Goal: Task Accomplishment & Management: Manage account settings

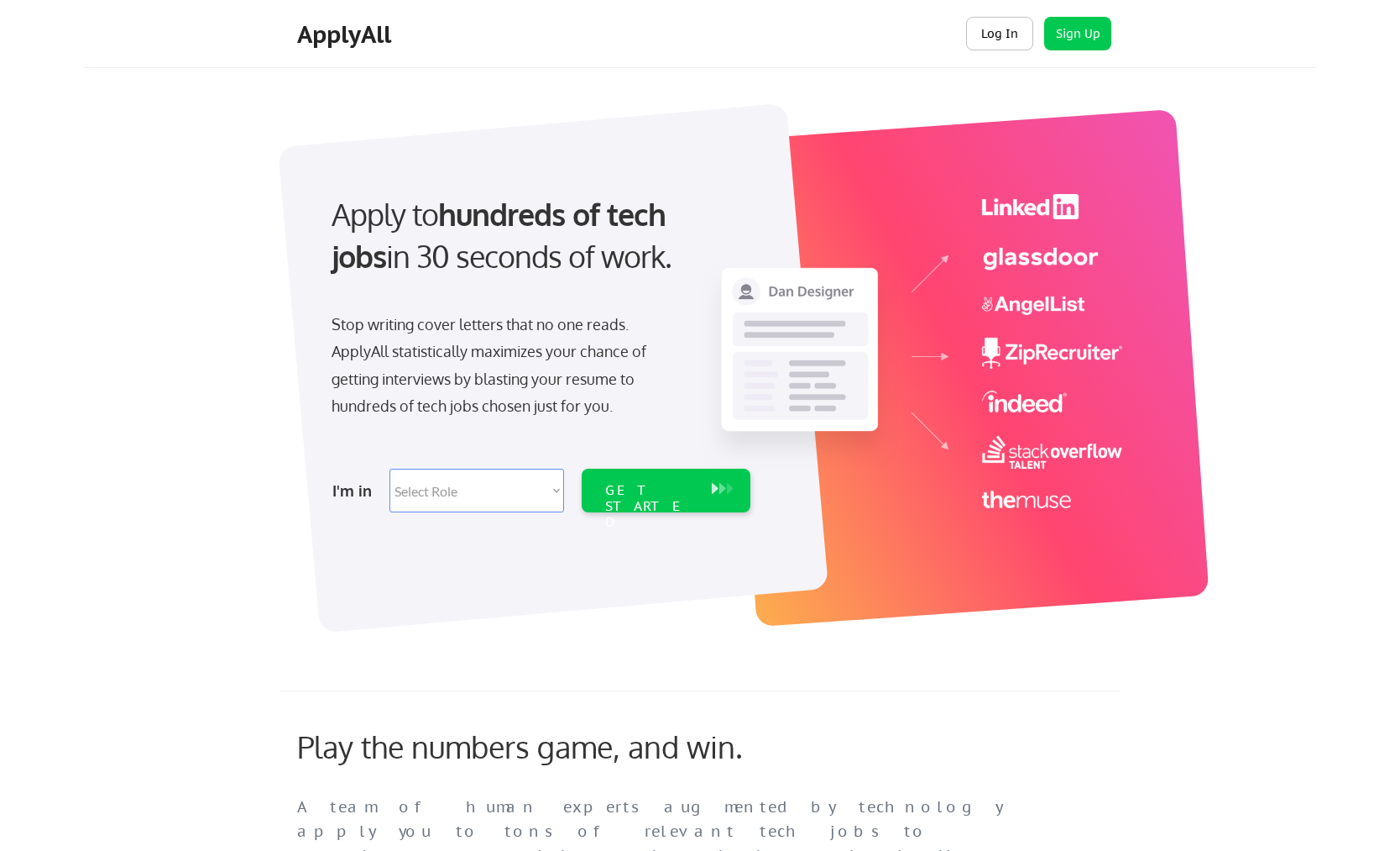
click at [1007, 31] on button "Log In" at bounding box center [1000, 34] width 67 height 34
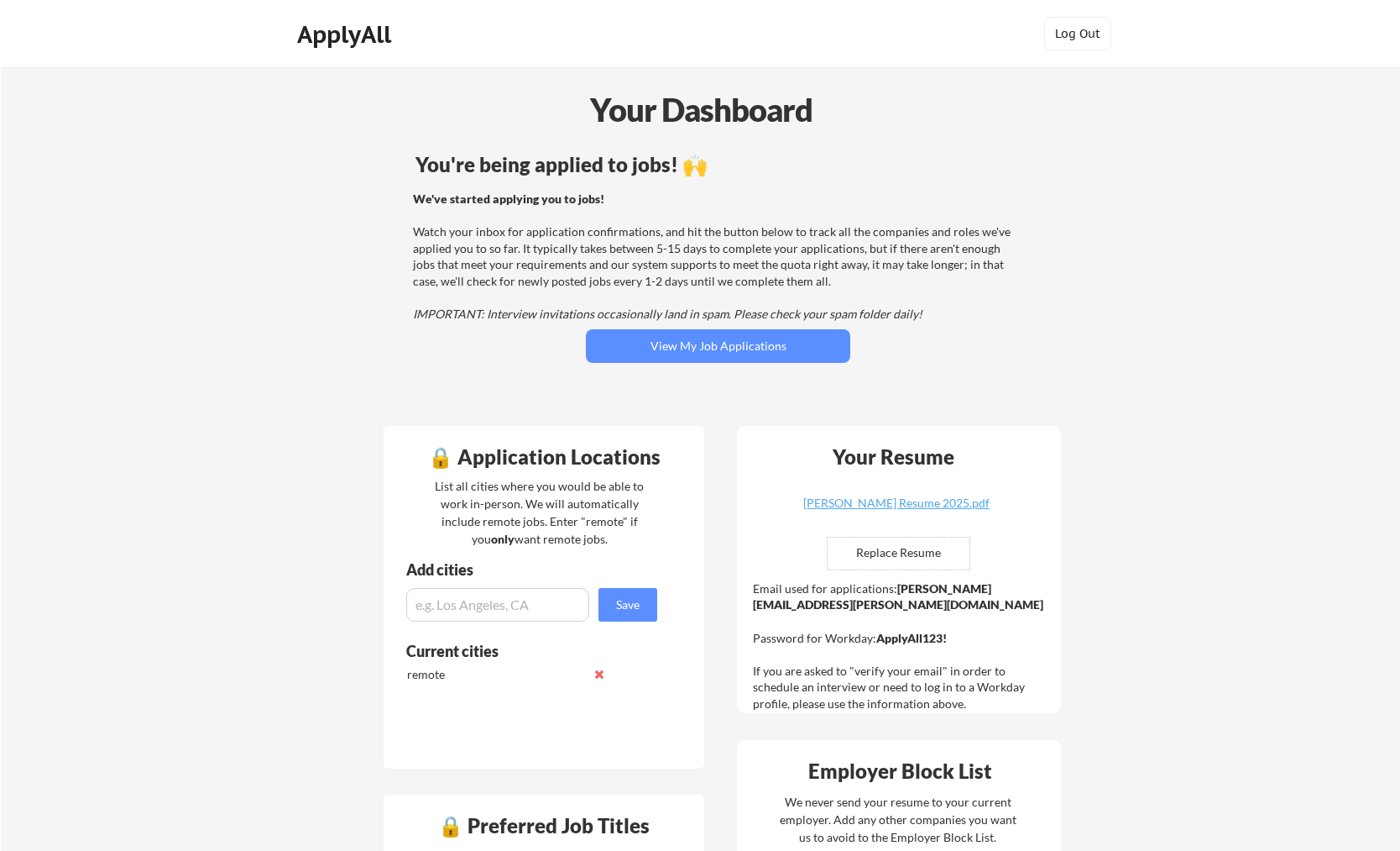
click at [1053, 246] on div "You're being applied to jobs! 🙌 We've started applying you to jobs! Watch your …" at bounding box center [718, 280] width 677 height 268
click at [717, 356] on button "View My Job Applications" at bounding box center [719, 346] width 265 height 34
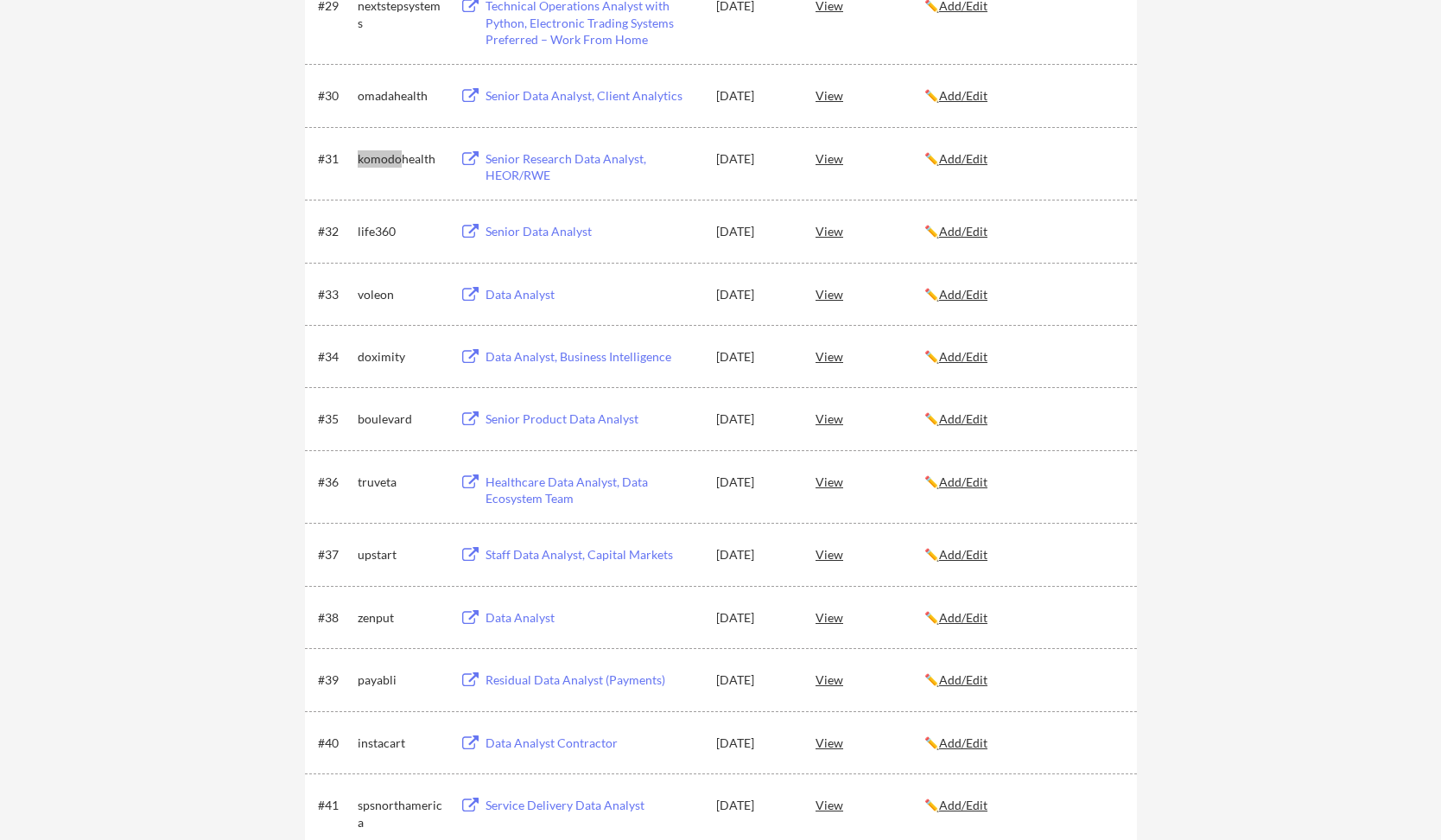
scroll to position [2281, 0]
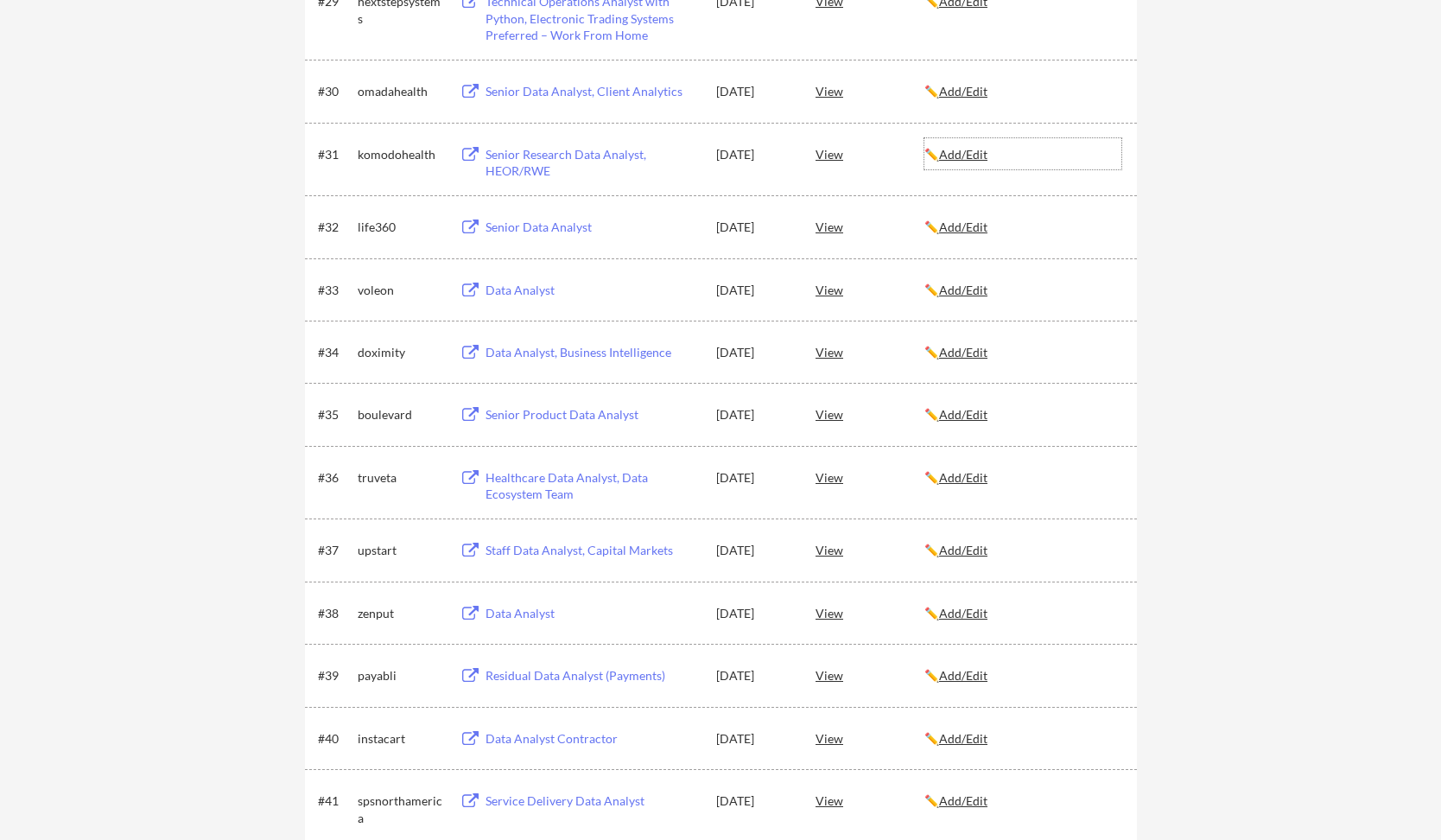
click at [988, 153] on u "Add/Edit" at bounding box center [963, 153] width 49 height 15
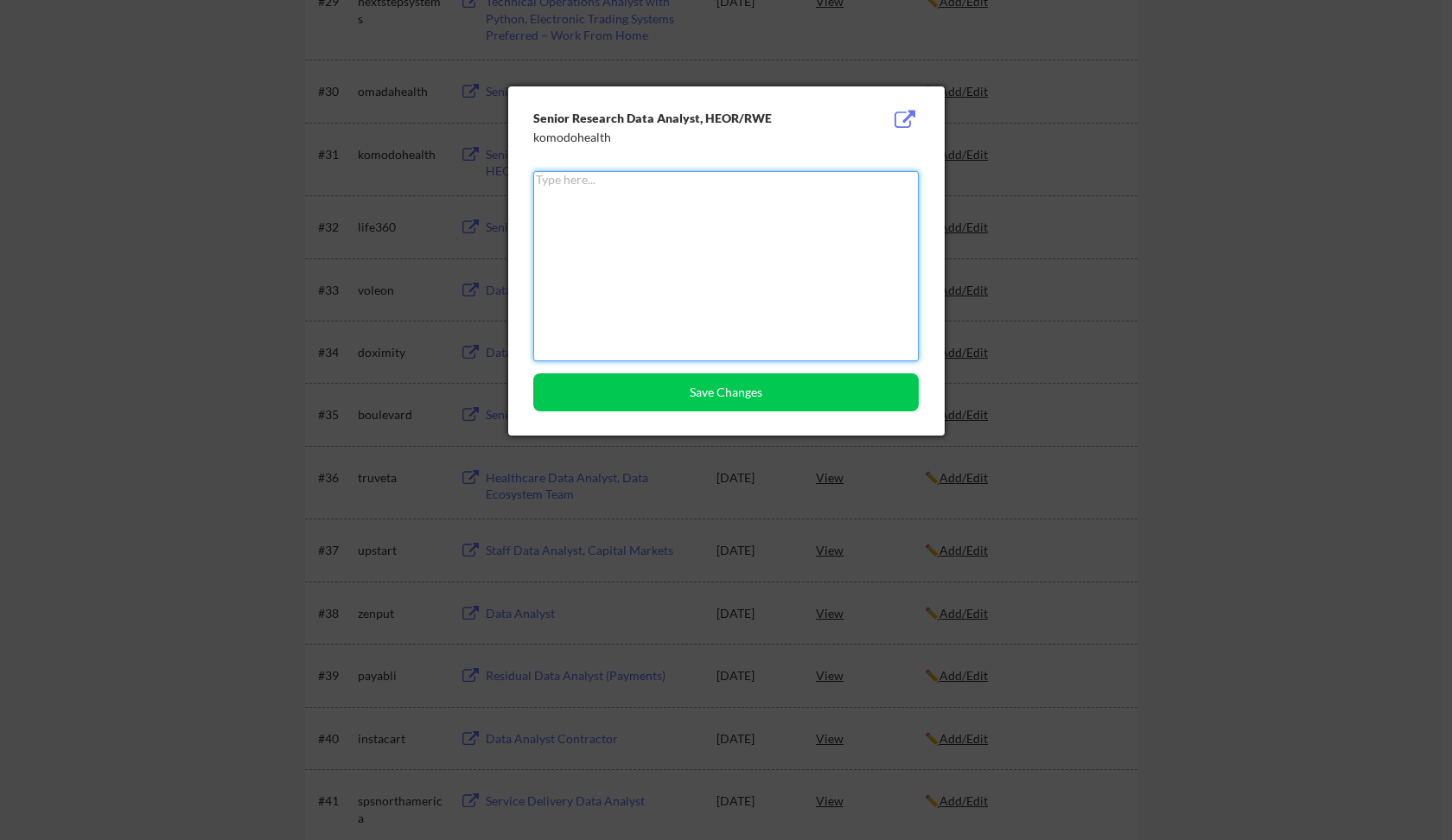
click at [683, 244] on textarea at bounding box center [726, 265] width 385 height 190
type textarea "D"
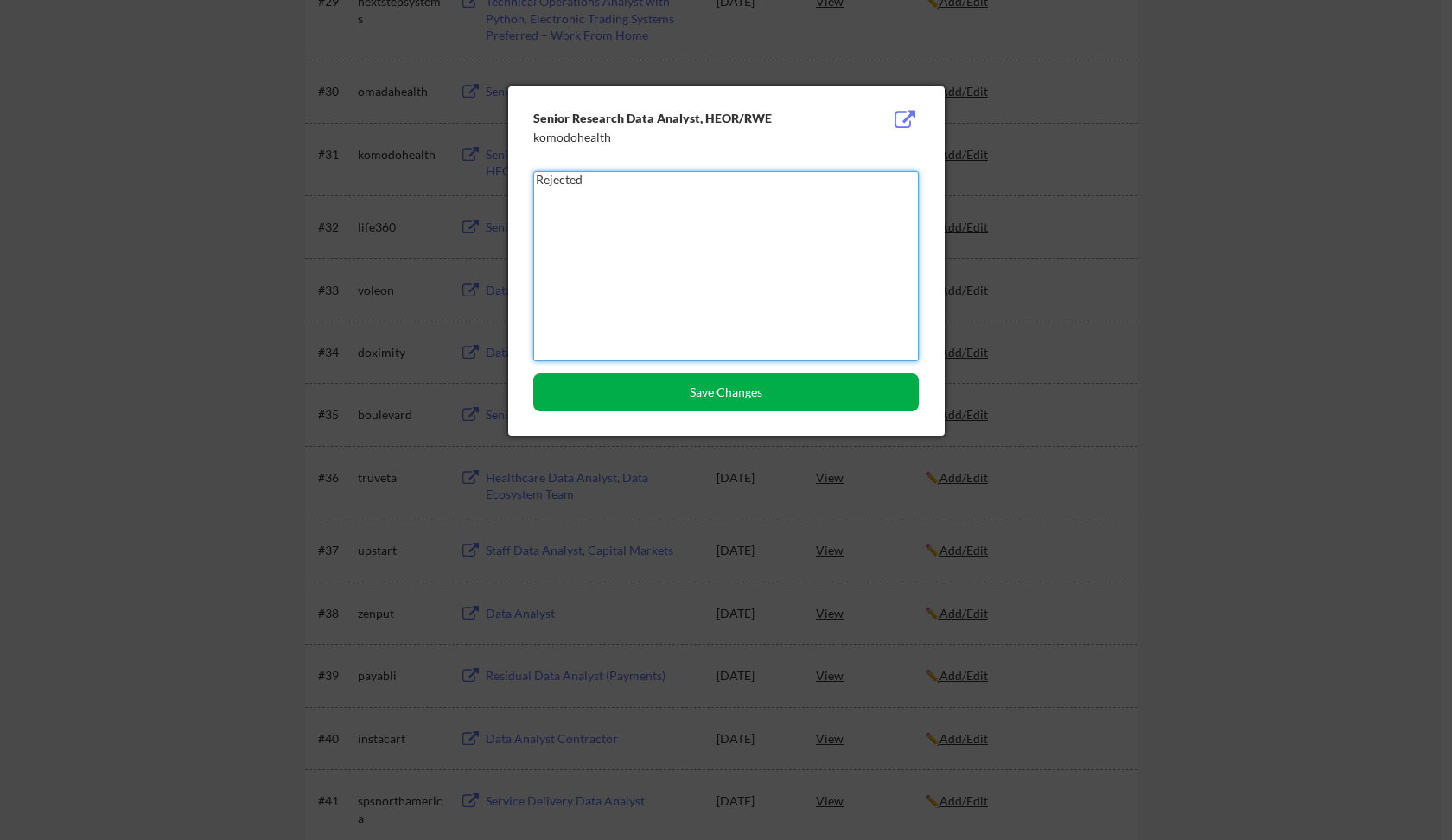
type textarea "Rejected"
click at [639, 396] on button "Save Changes" at bounding box center [726, 393] width 385 height 38
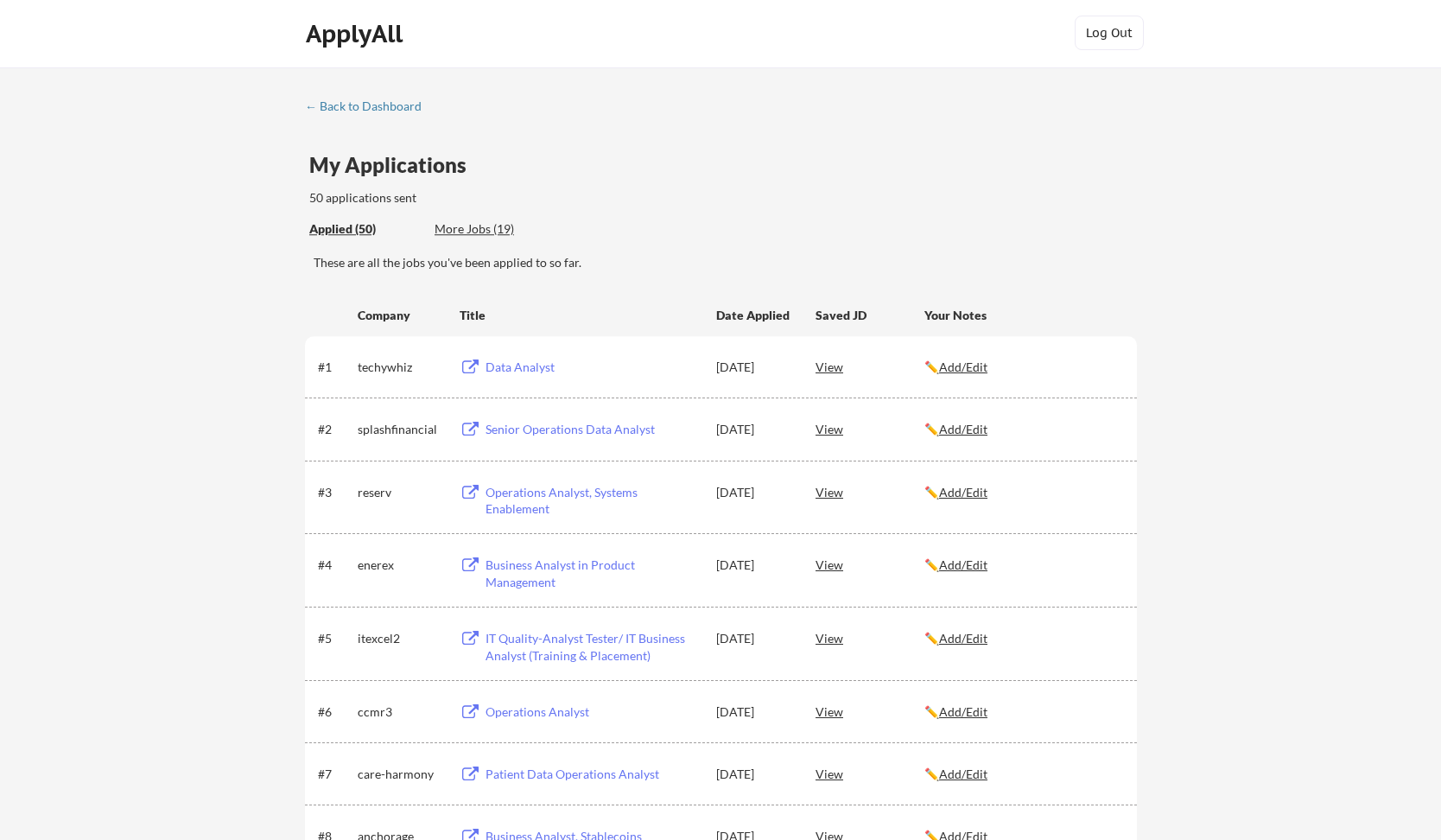
scroll to position [0, 0]
click at [395, 111] on div "← Back to Dashboard" at bounding box center [369, 108] width 129 height 12
